Goal: Find specific page/section: Find specific page/section

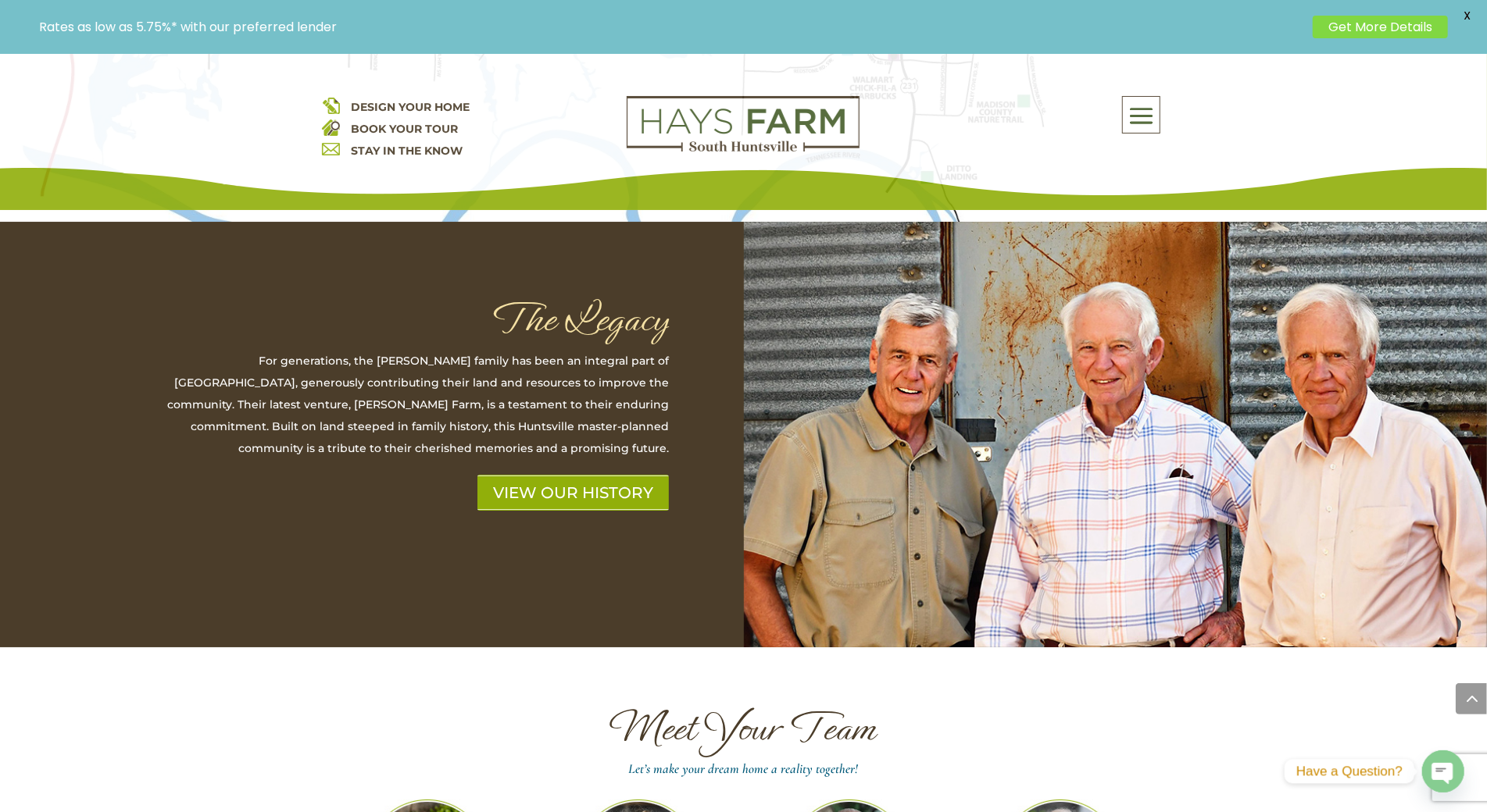
scroll to position [4135, 0]
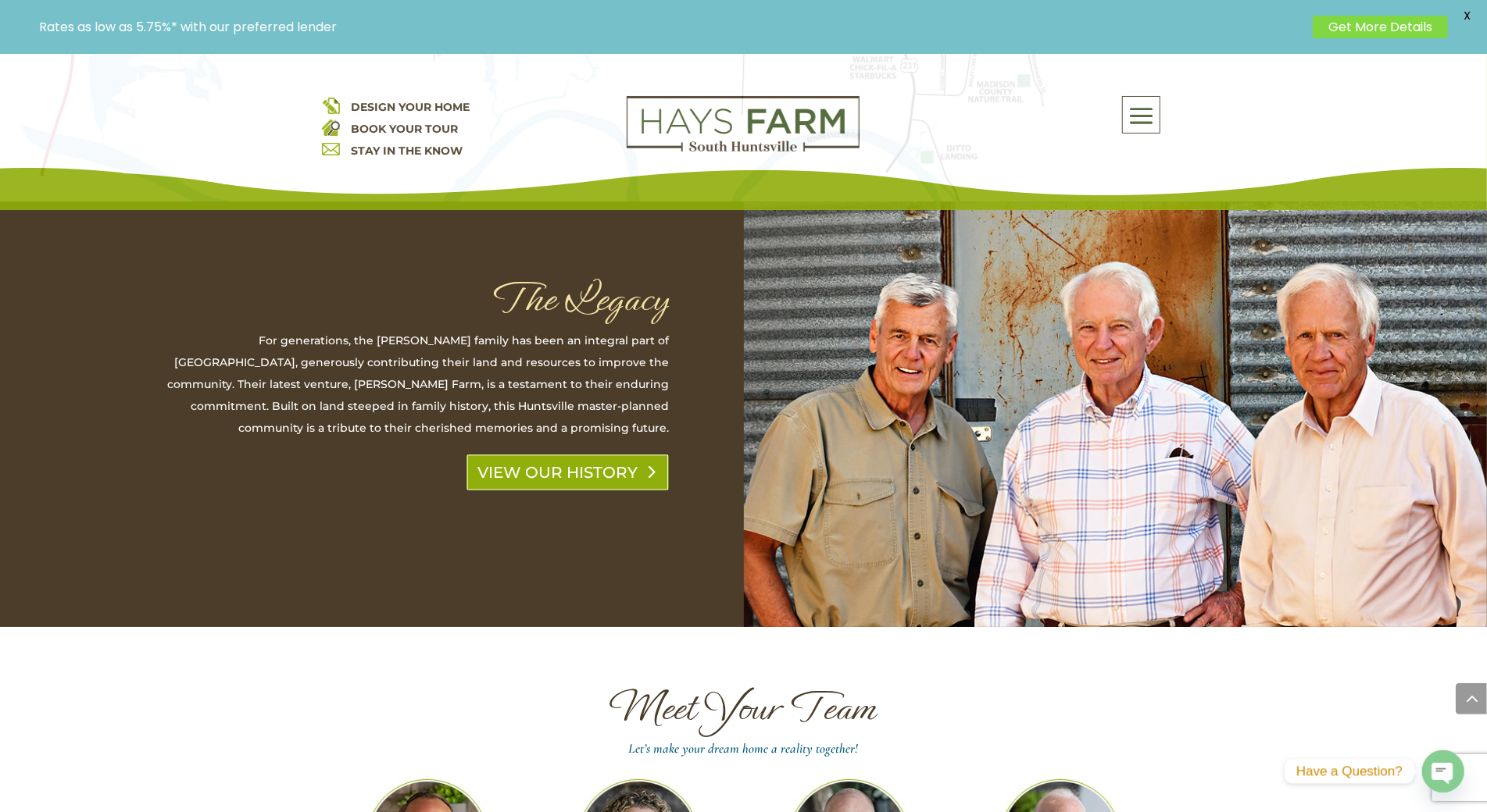
click at [630, 455] on link "VIEW OUR HISTORY" at bounding box center [567, 472] width 202 height 35
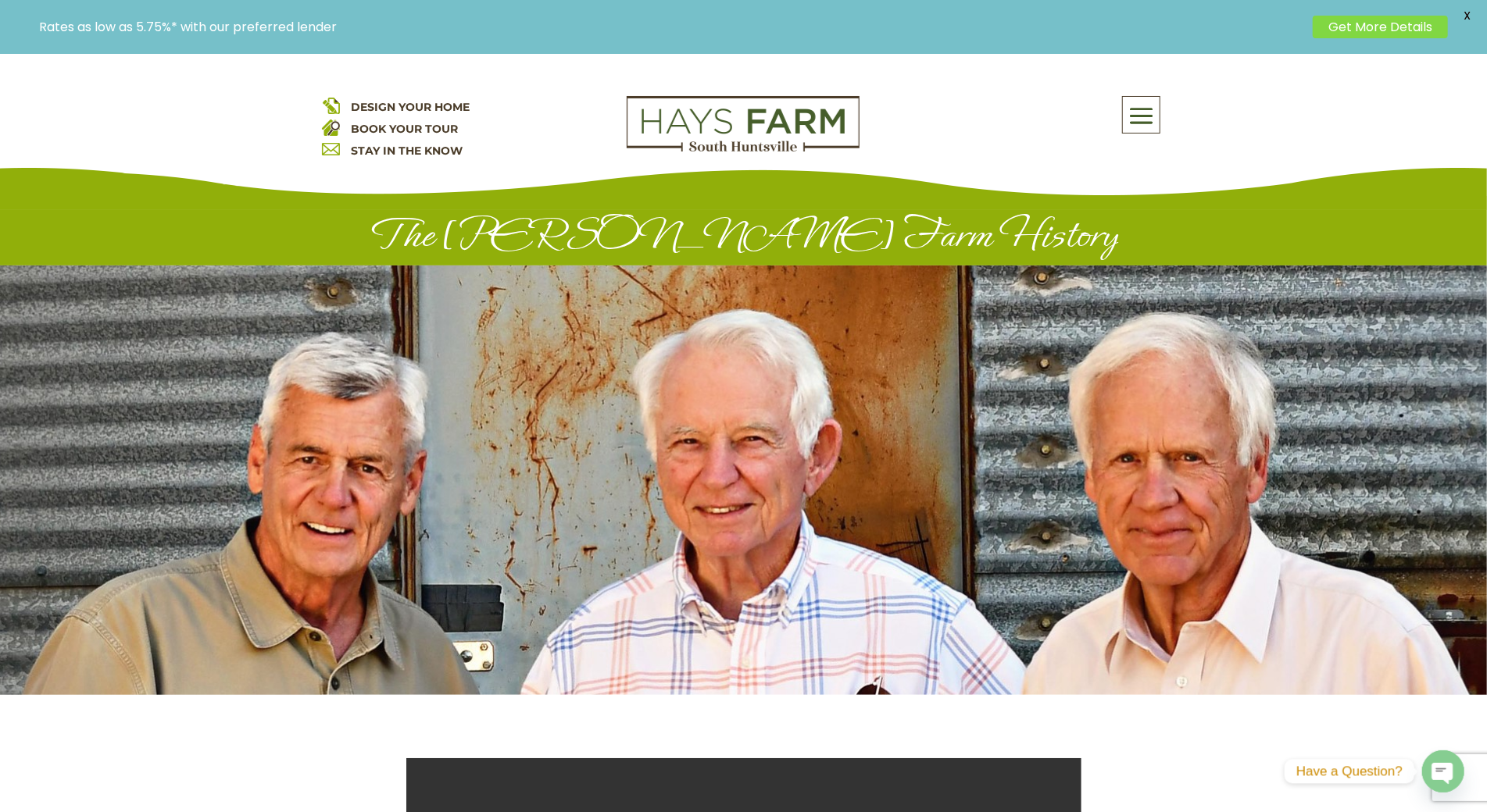
scroll to position [2313, 0]
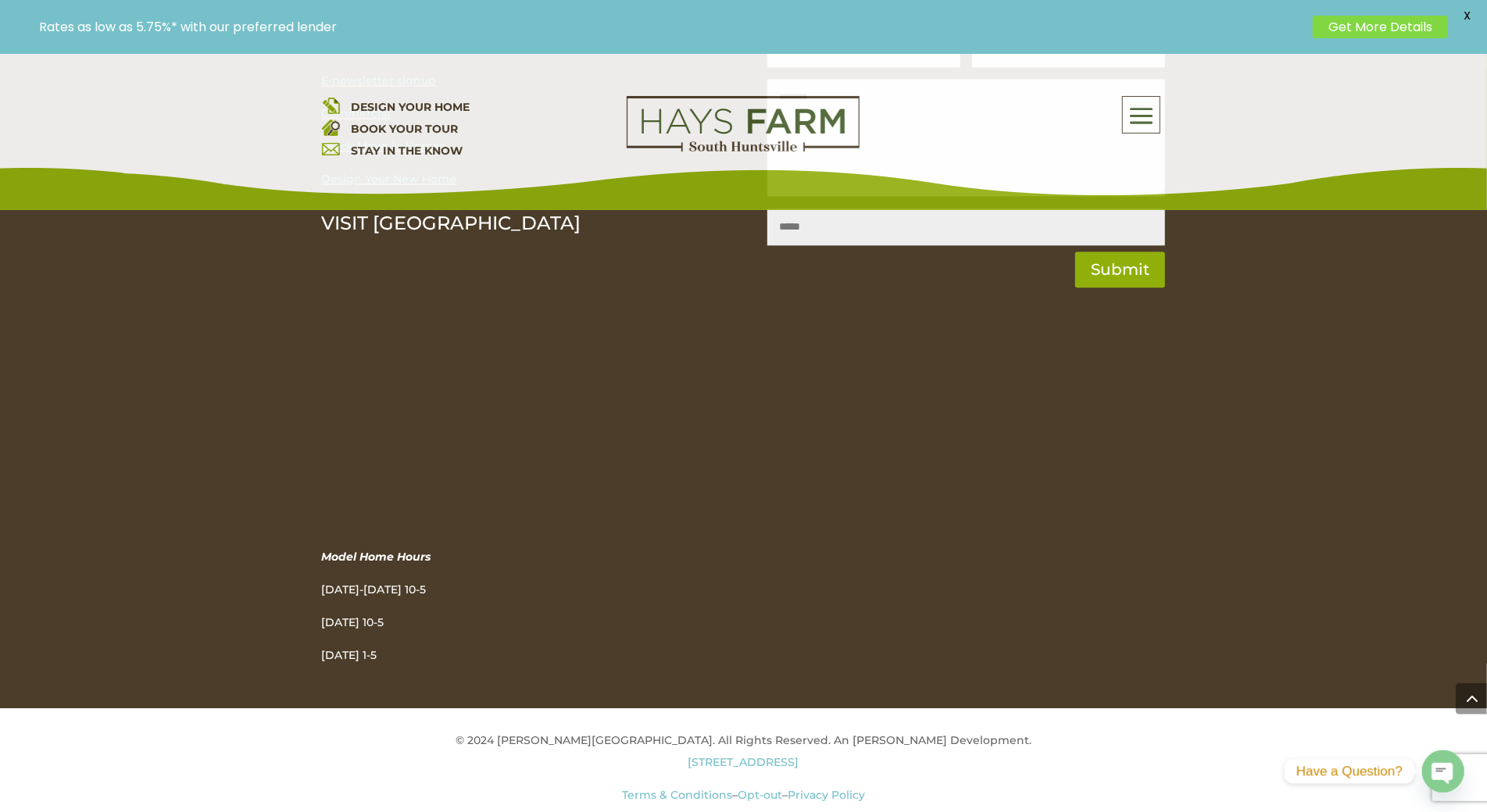
click at [331, 127] on img at bounding box center [331, 127] width 18 height 18
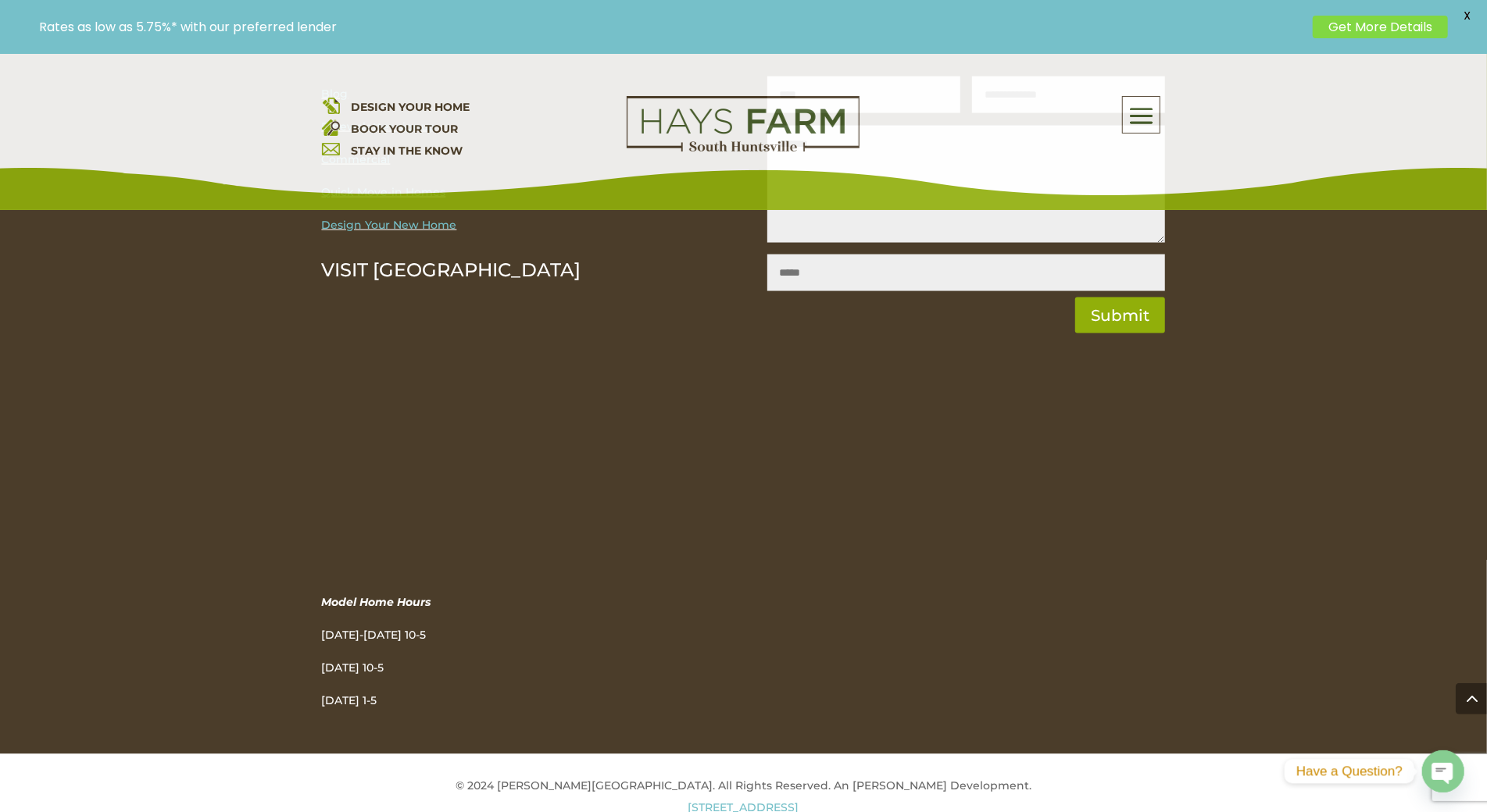
scroll to position [1811, 0]
